Goal: Task Accomplishment & Management: Use online tool/utility

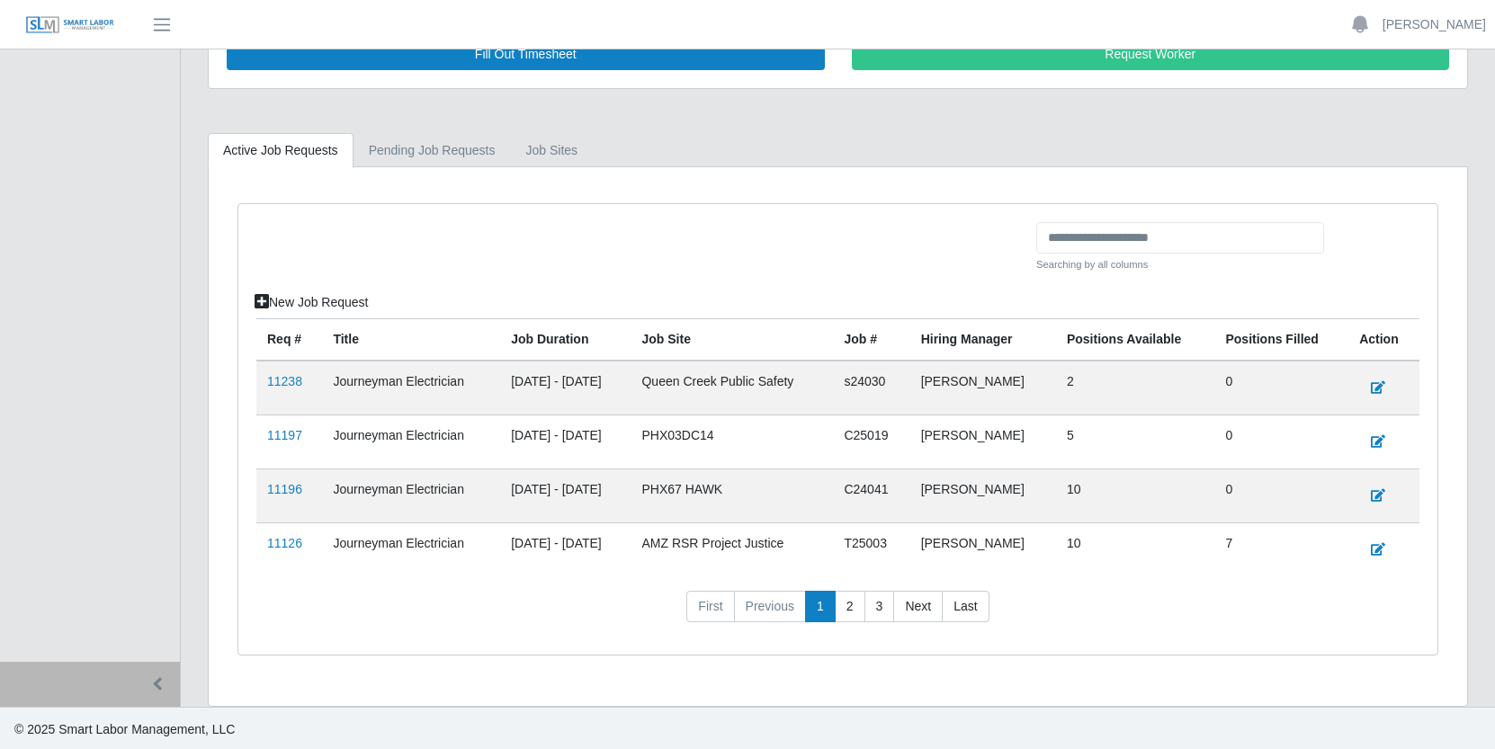
scroll to position [334, 0]
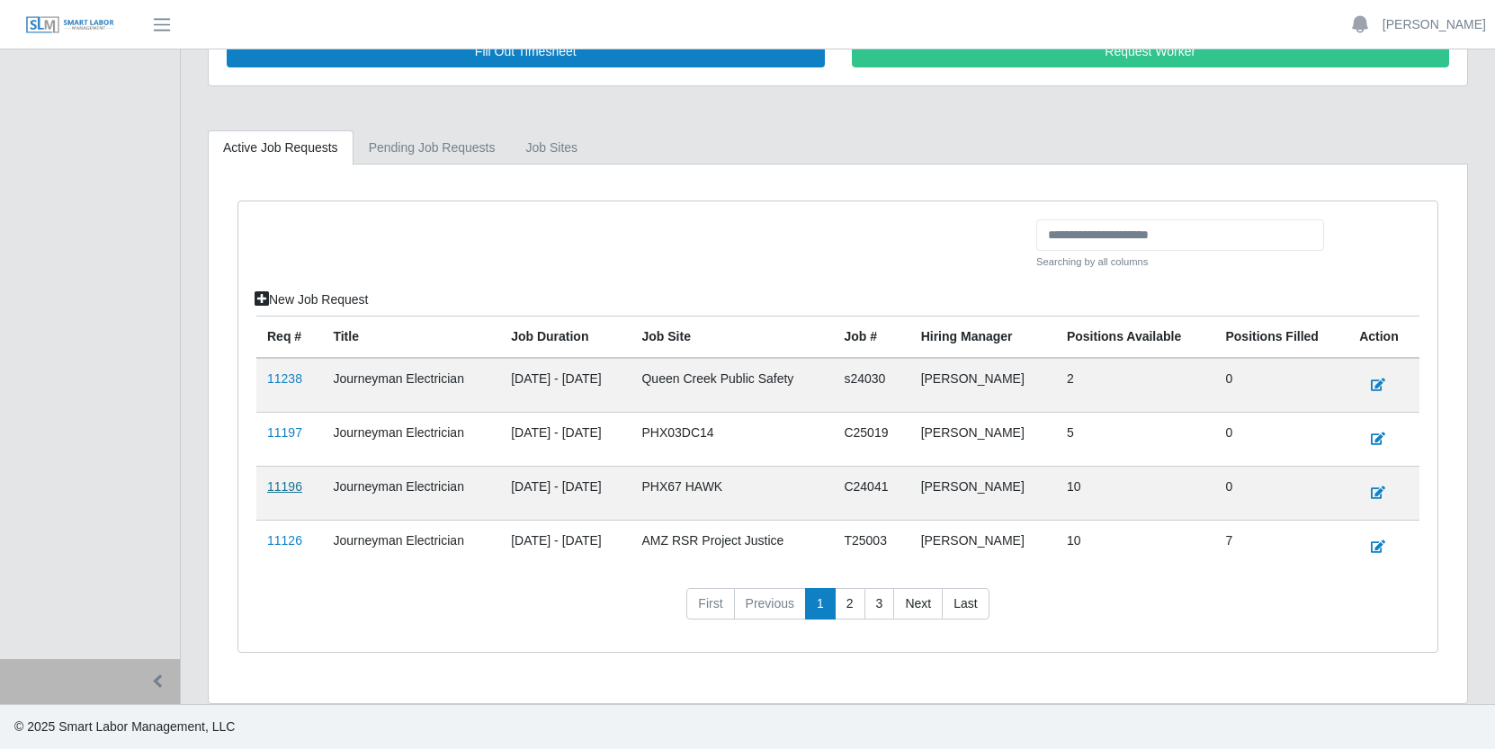
click at [282, 488] on link "11196" at bounding box center [284, 486] width 35 height 14
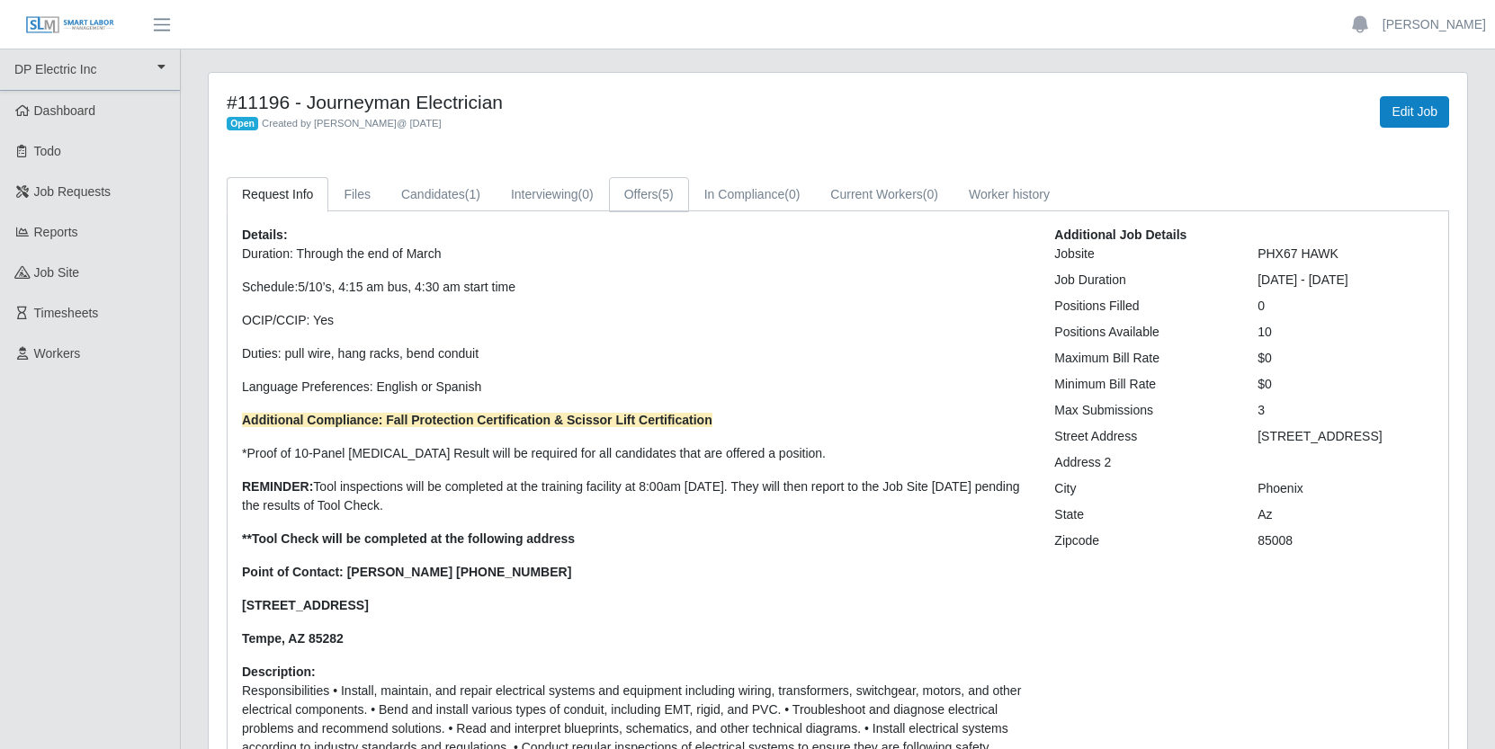
click at [662, 196] on link "Offers (5)" at bounding box center [649, 194] width 80 height 35
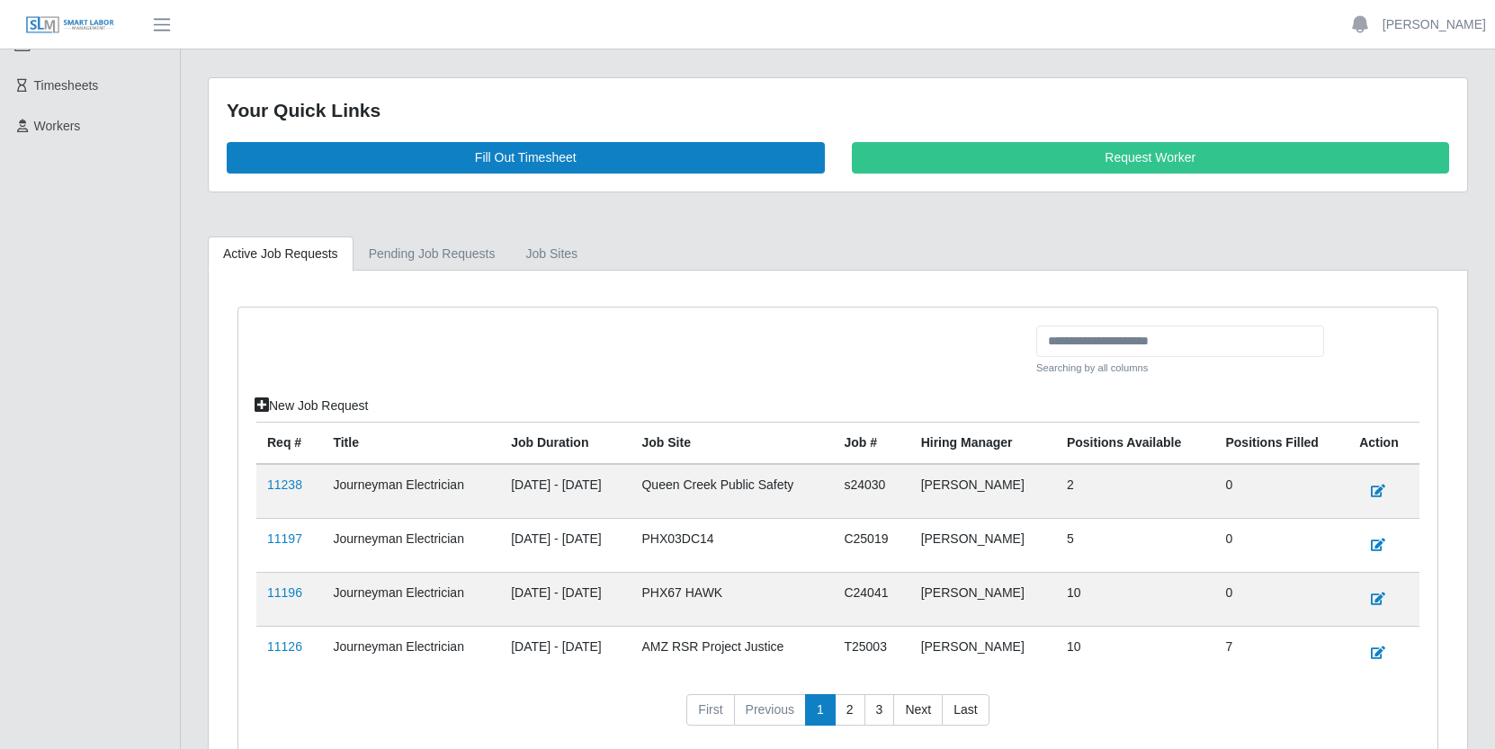
scroll to position [334, 0]
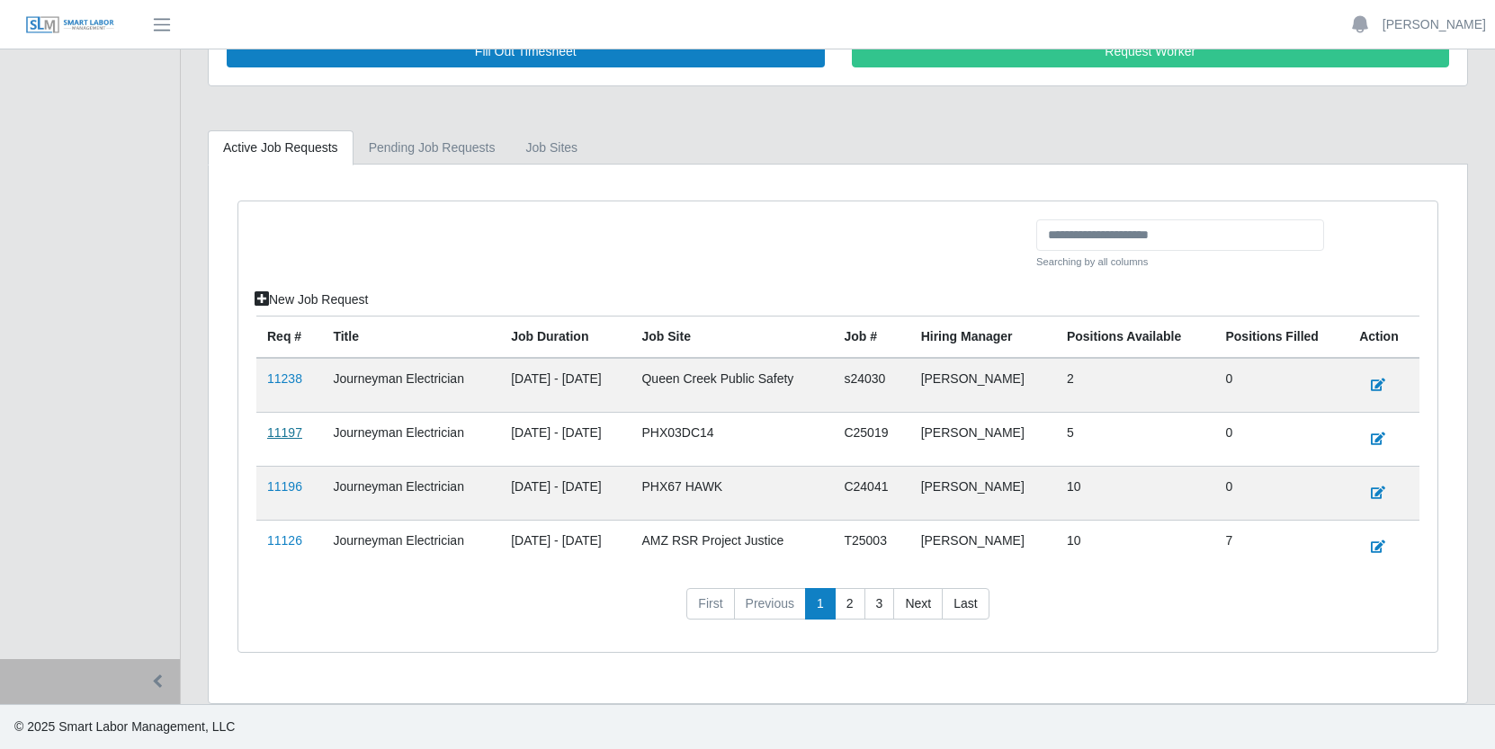
click at [282, 435] on link "11197" at bounding box center [284, 432] width 35 height 14
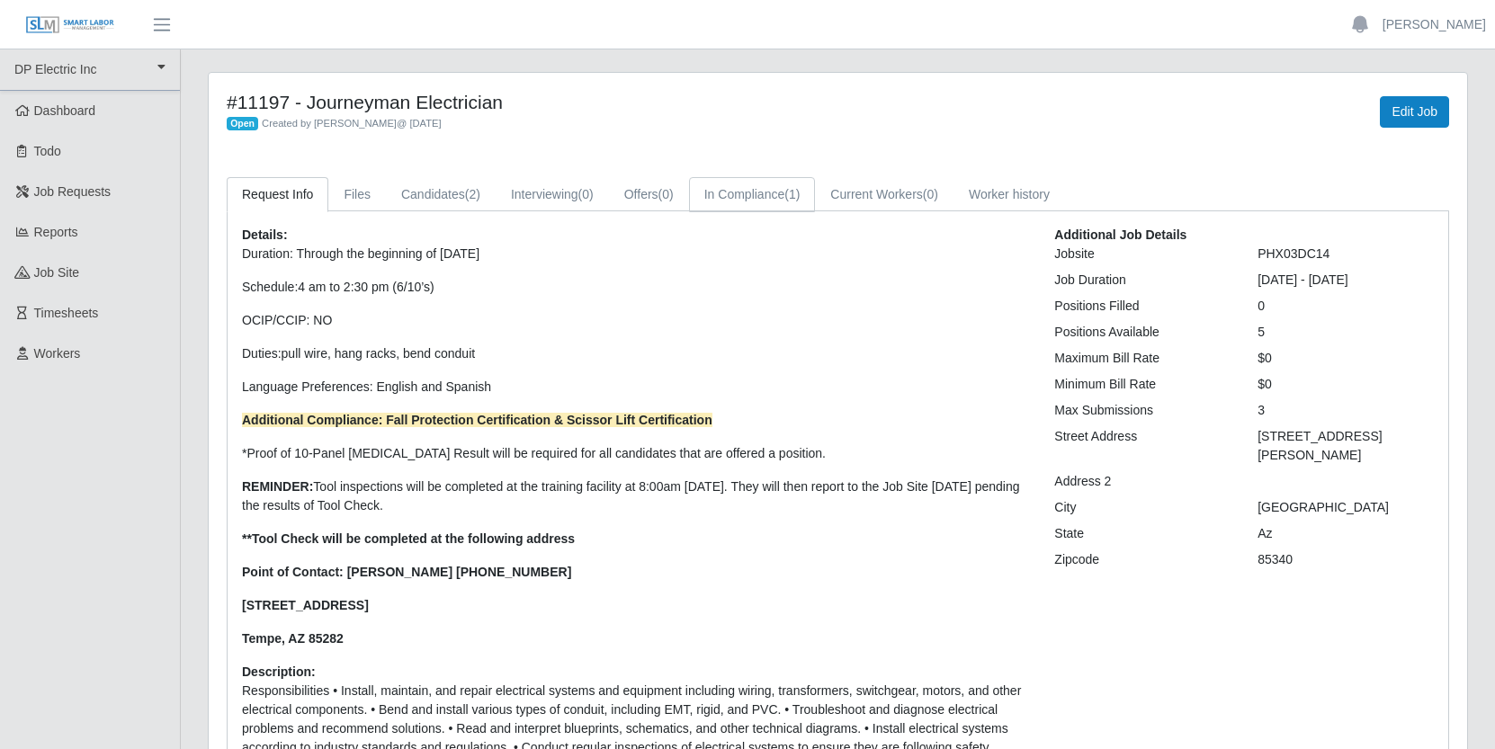
click at [802, 190] on link "In Compliance (1)" at bounding box center [752, 194] width 127 height 35
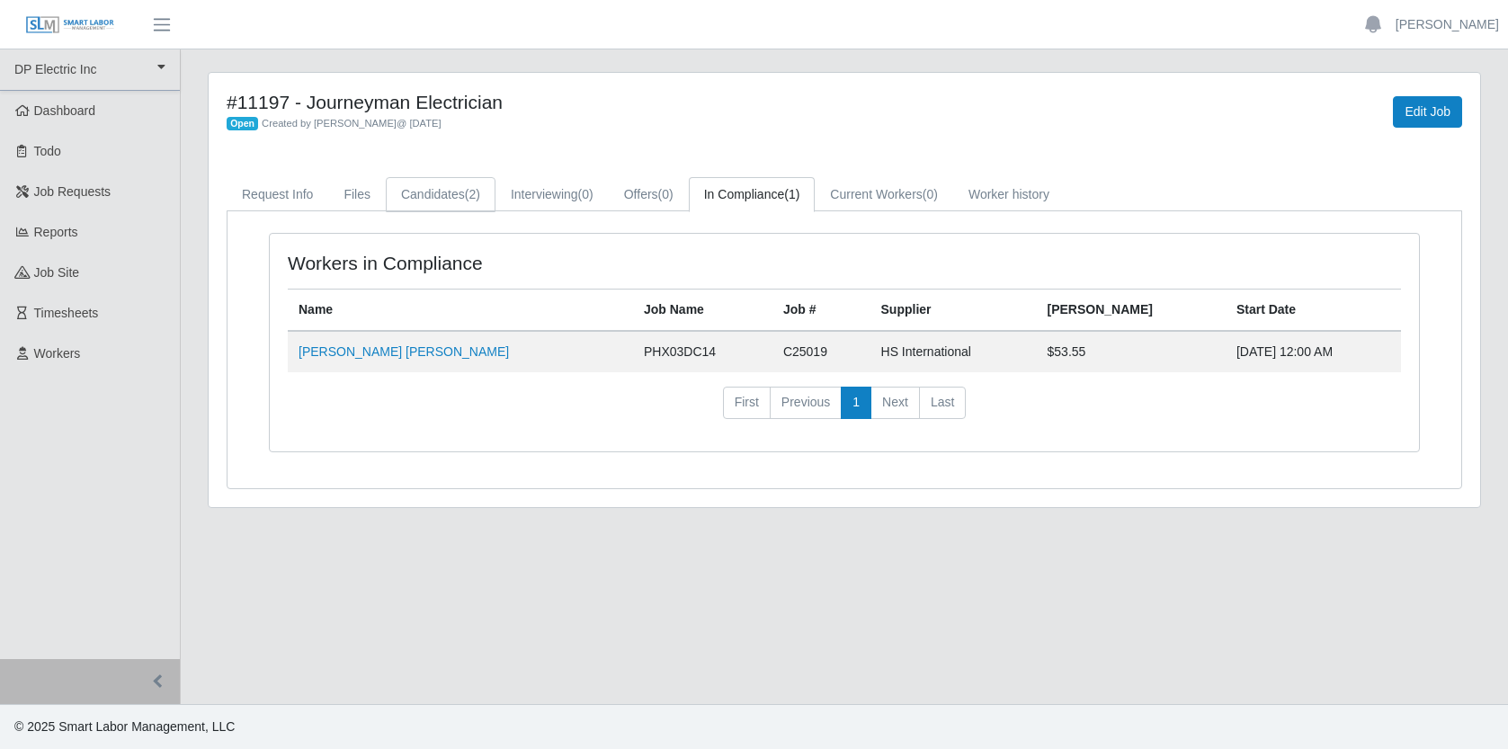
click at [444, 197] on link "Candidates (2)" at bounding box center [441, 194] width 110 height 35
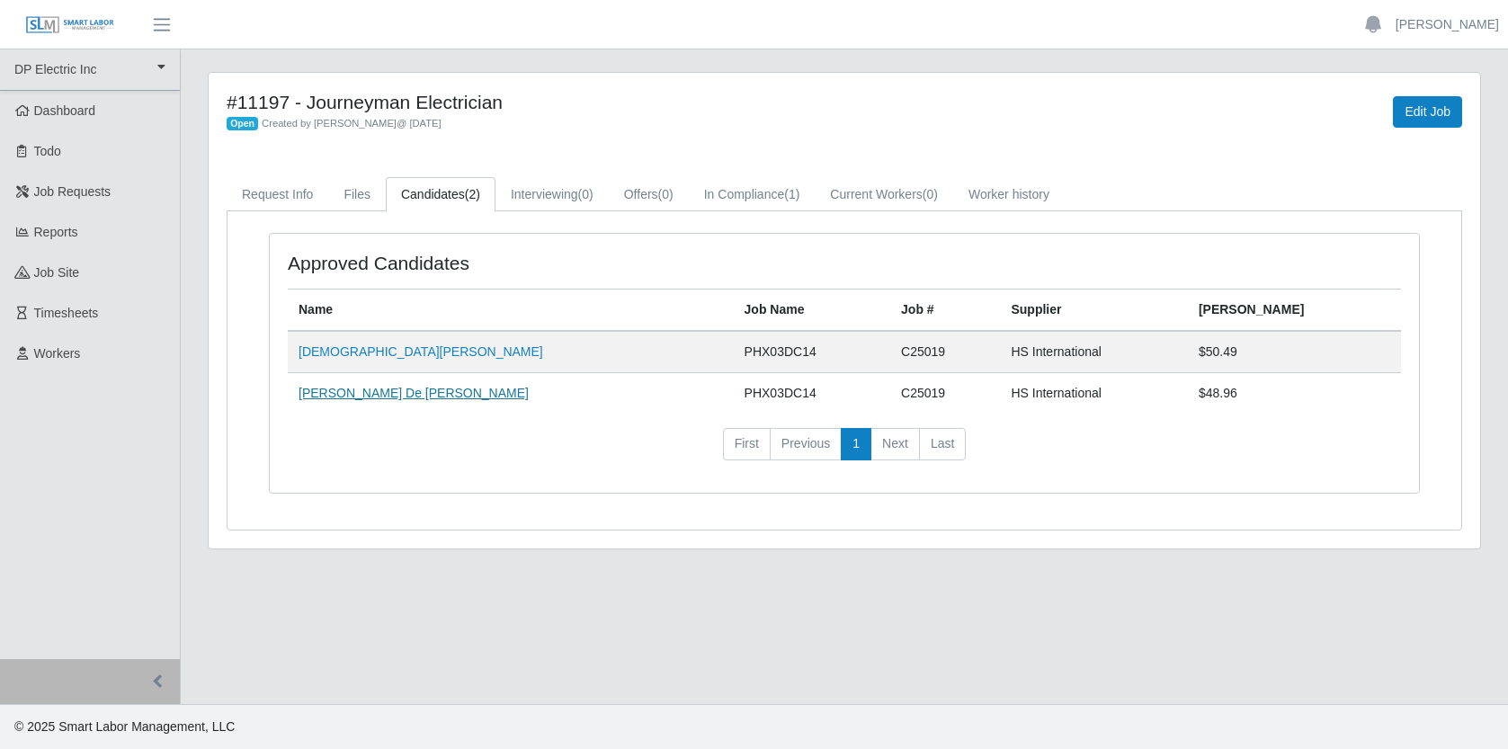
click at [414, 395] on link "Guillermo De Jesus Olivas" at bounding box center [414, 393] width 230 height 14
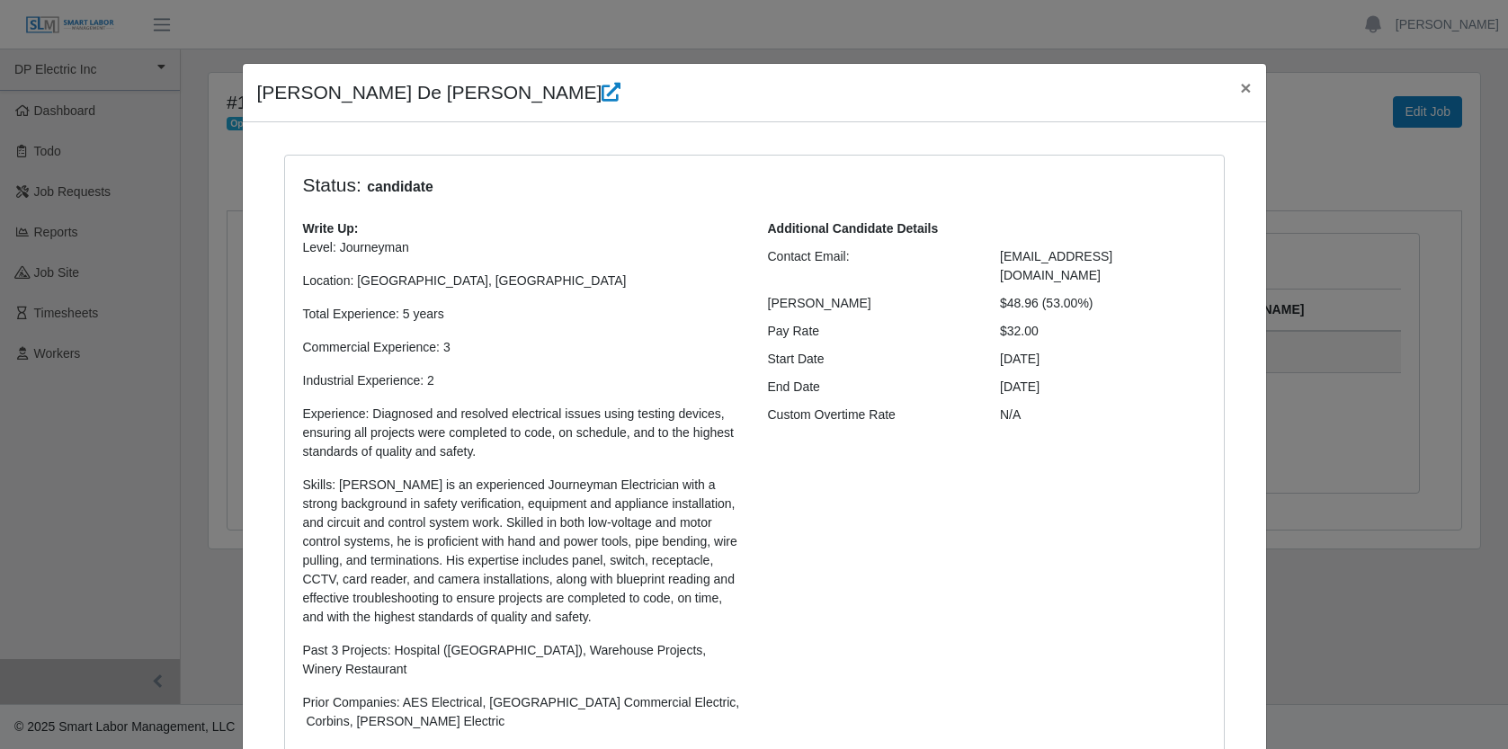
scroll to position [506, 0]
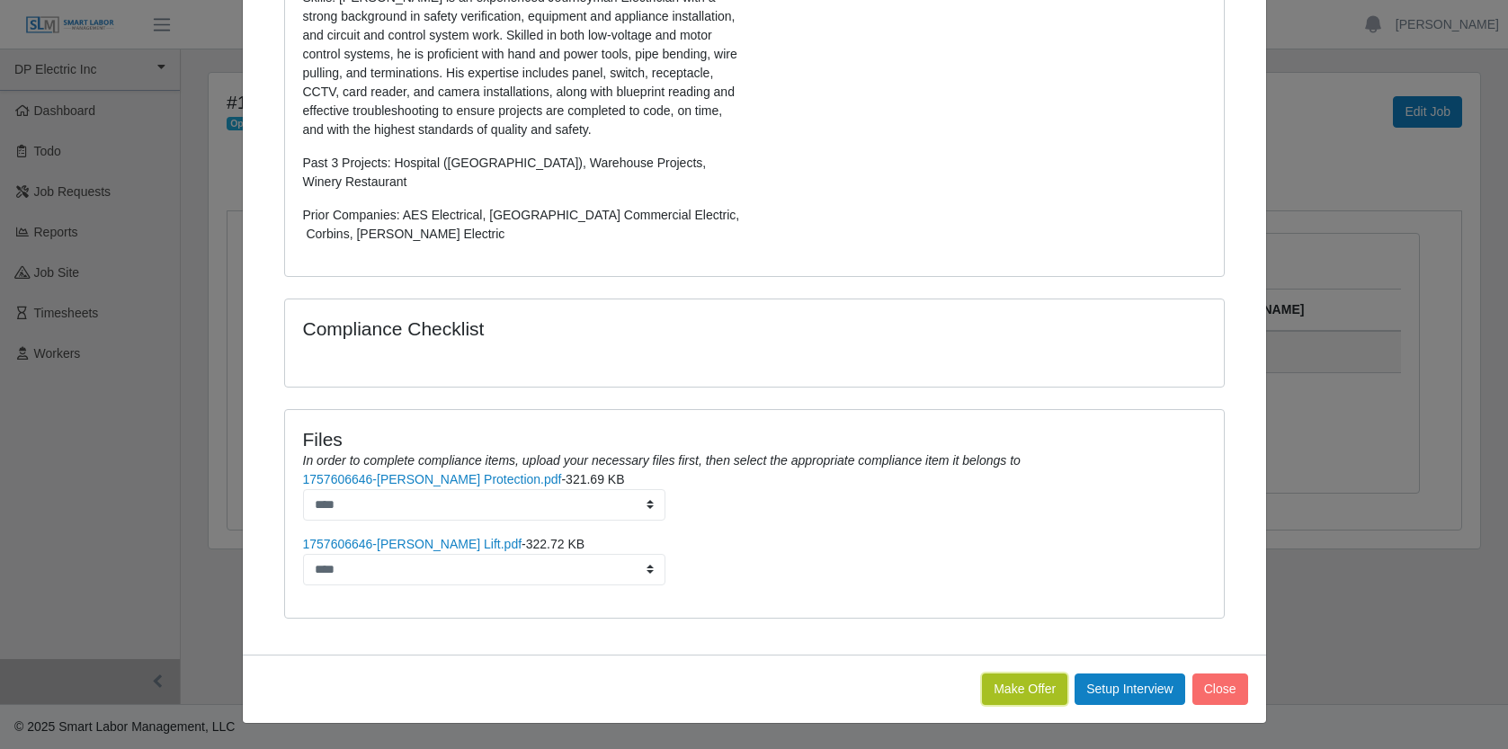
click at [999, 689] on button "Make Offer" at bounding box center [1024, 689] width 85 height 31
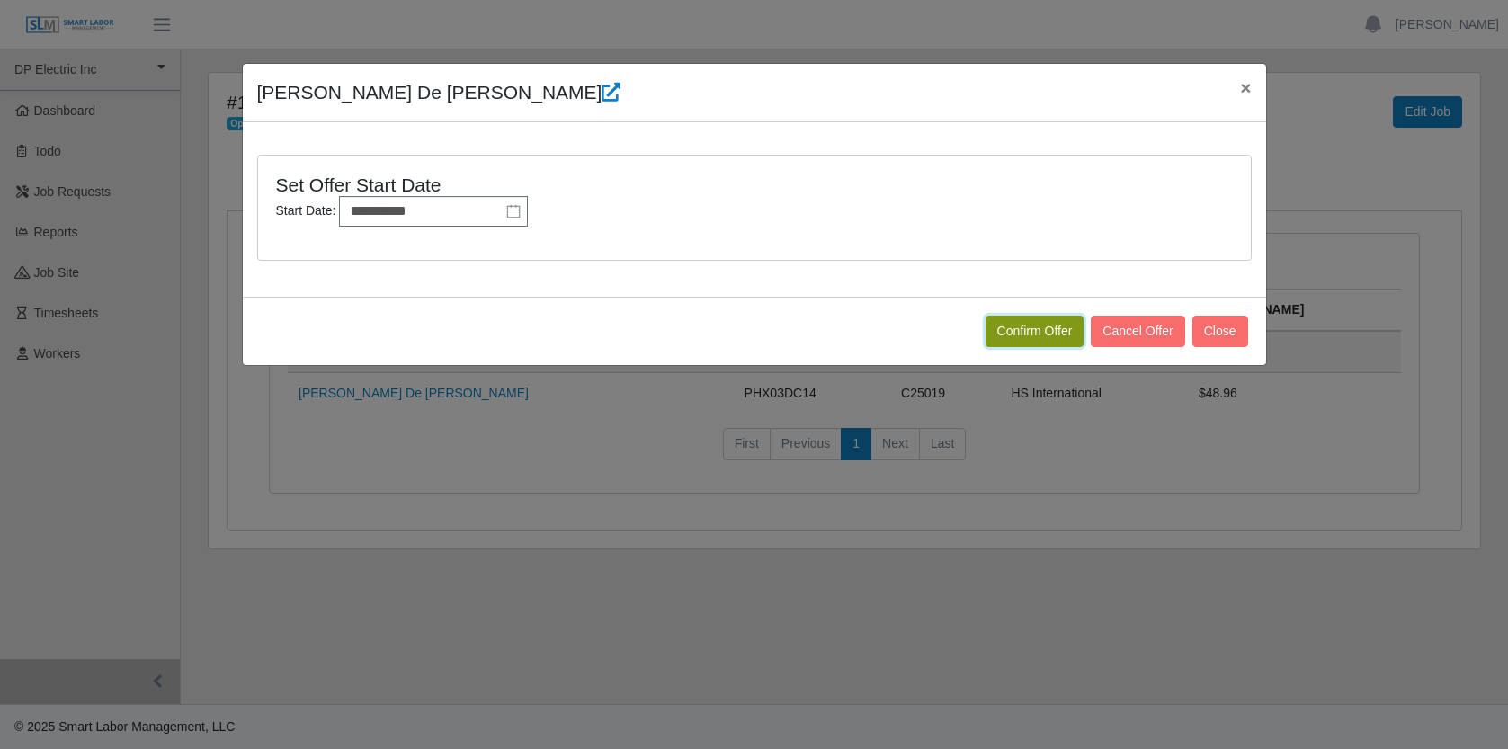
click at [1035, 328] on button "Confirm Offer" at bounding box center [1035, 331] width 99 height 31
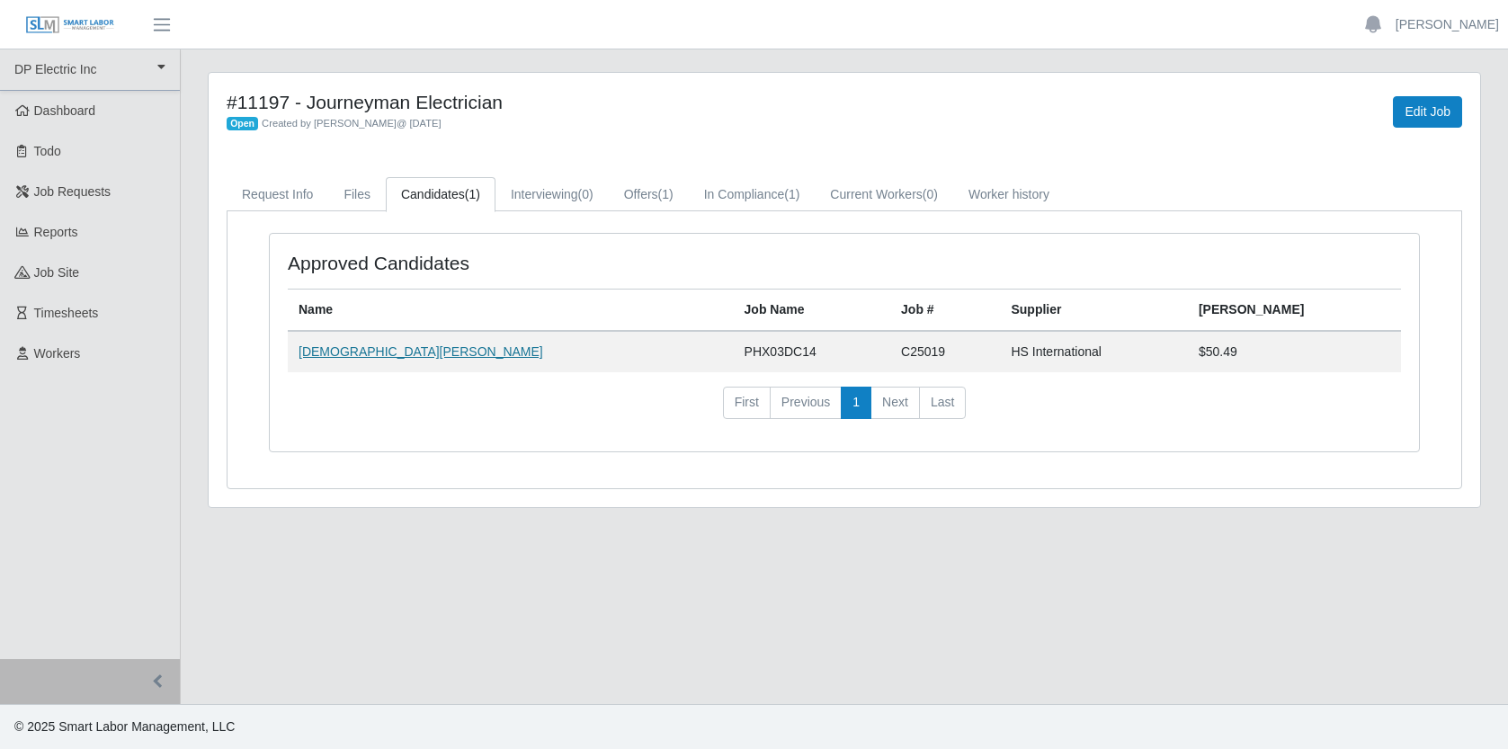
click at [379, 351] on link "[DEMOGRAPHIC_DATA][PERSON_NAME]" at bounding box center [421, 351] width 245 height 14
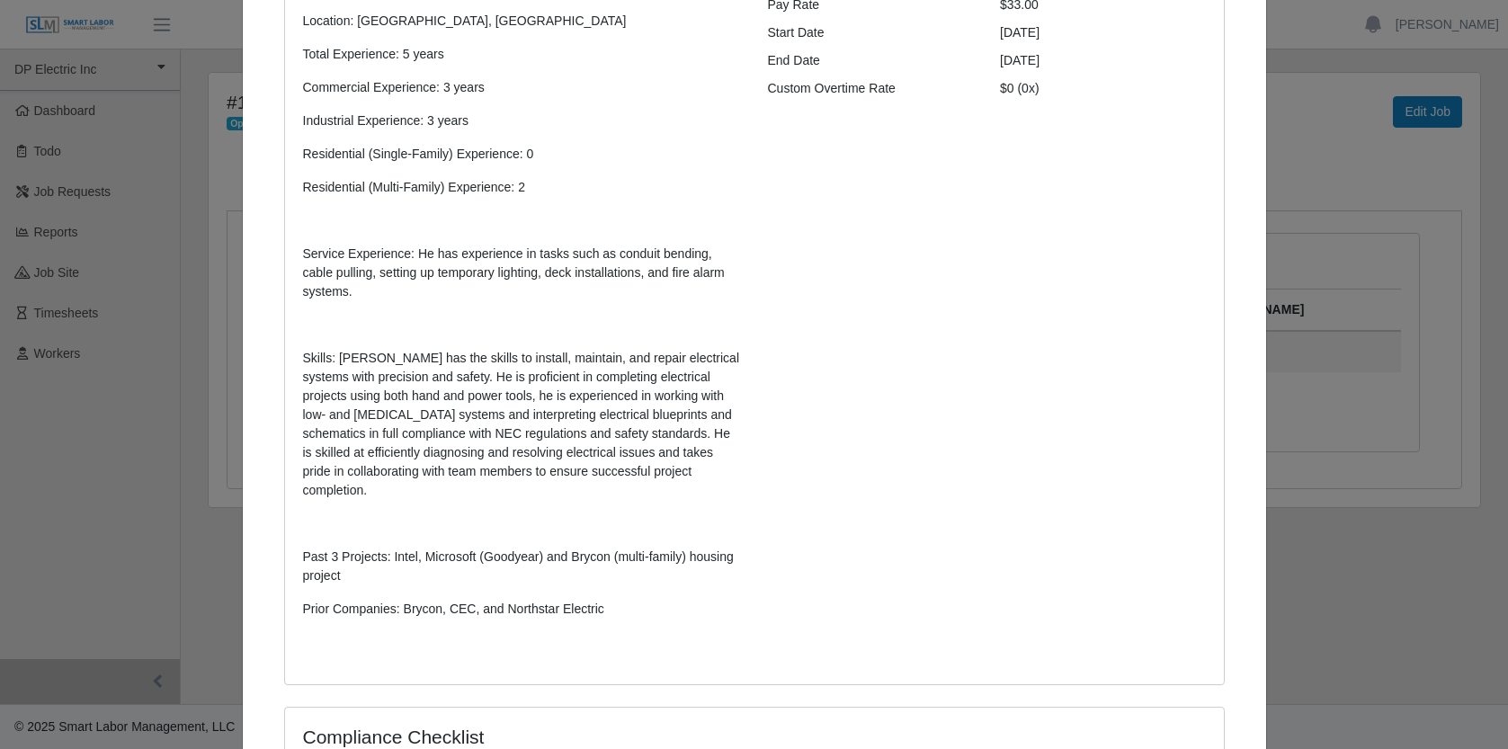
scroll to position [358, 0]
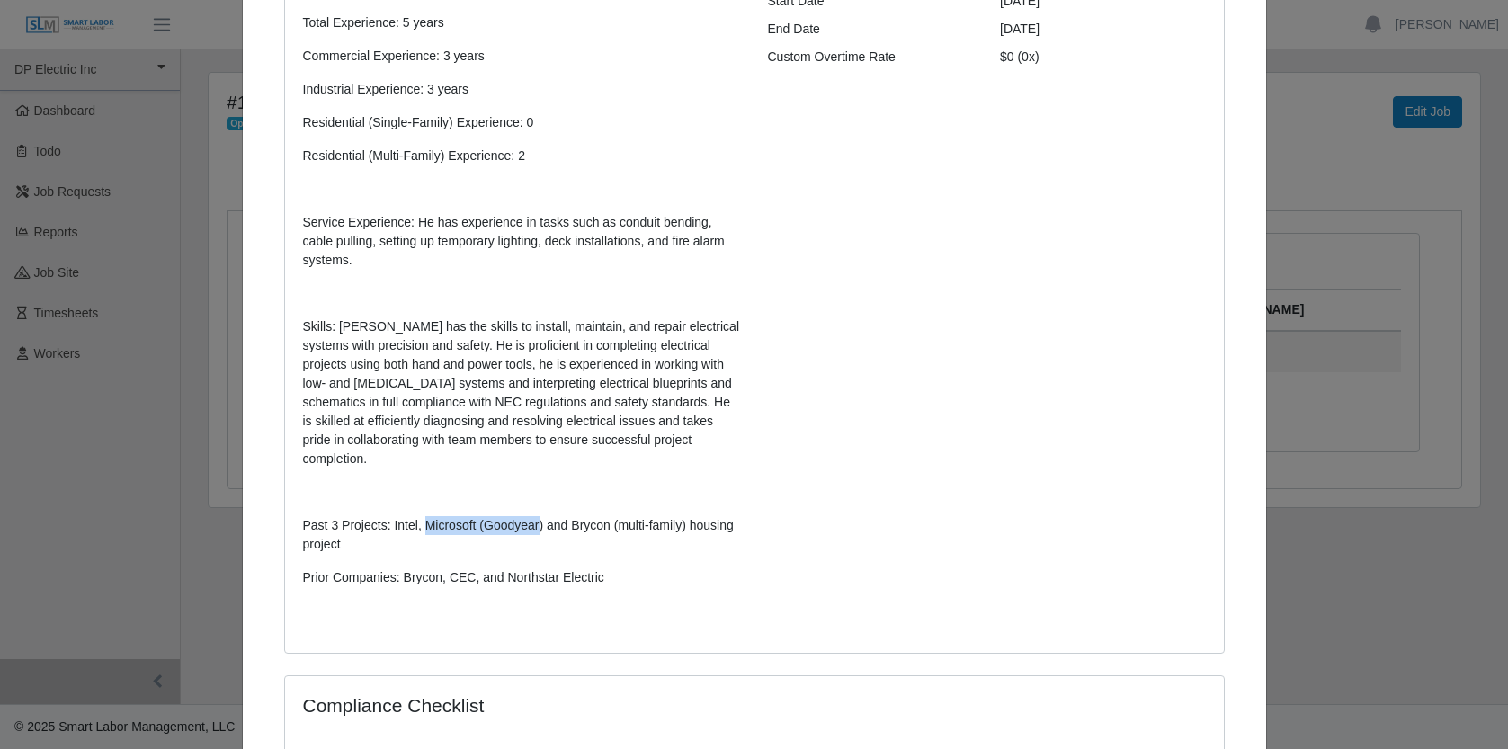
drag, startPoint x: 426, startPoint y: 525, endPoint x: 543, endPoint y: 521, distance: 117.0
click at [543, 521] on p "Past 3 Projects: Intel, Microsoft (Goodyear) and Brycon (multi-family) housing …" at bounding box center [522, 535] width 438 height 38
click at [658, 347] on p "Skills: [PERSON_NAME] has the skills to install, maintain, and repair electrica…" at bounding box center [522, 393] width 438 height 151
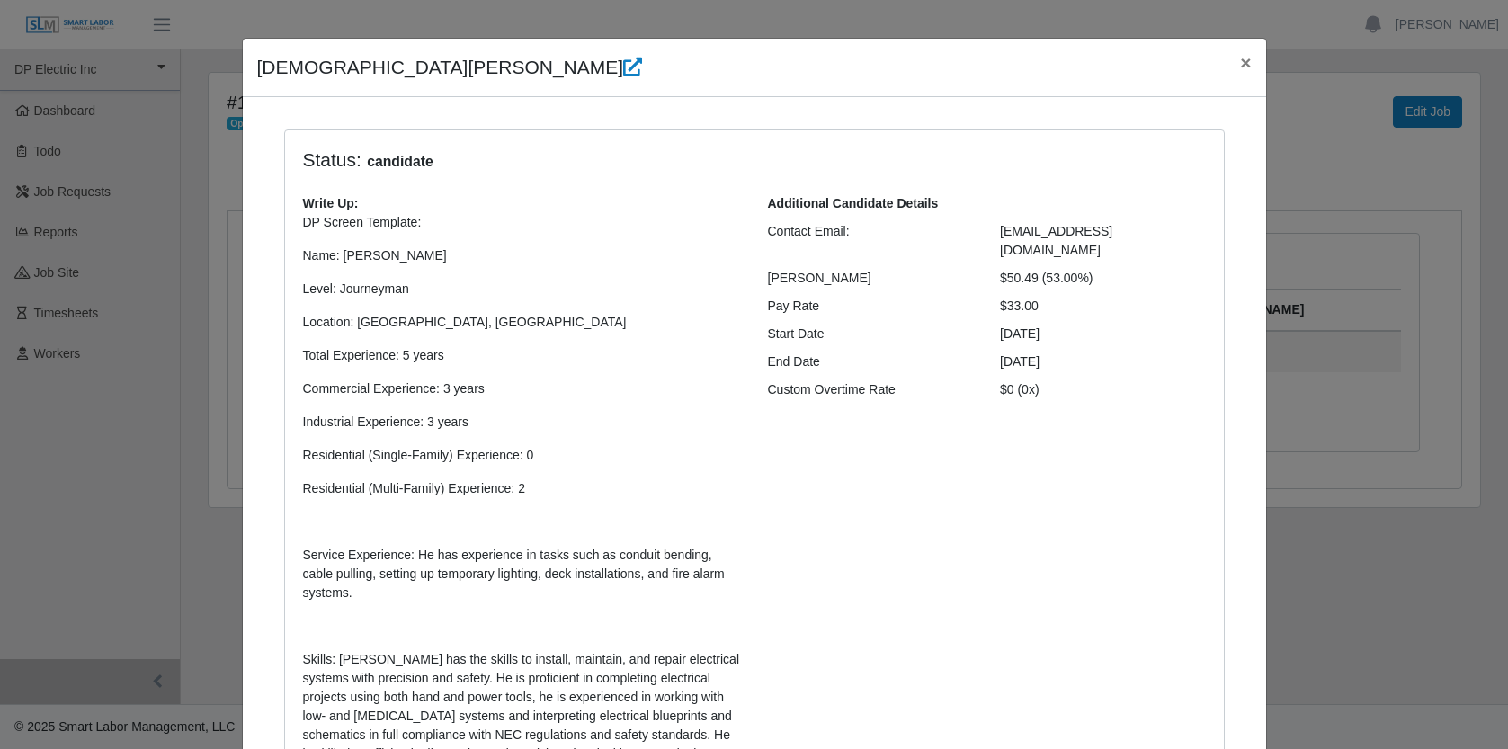
scroll to position [23, 0]
click at [1240, 65] on span "×" at bounding box center [1245, 64] width 11 height 21
